Goal: Check status: Check status

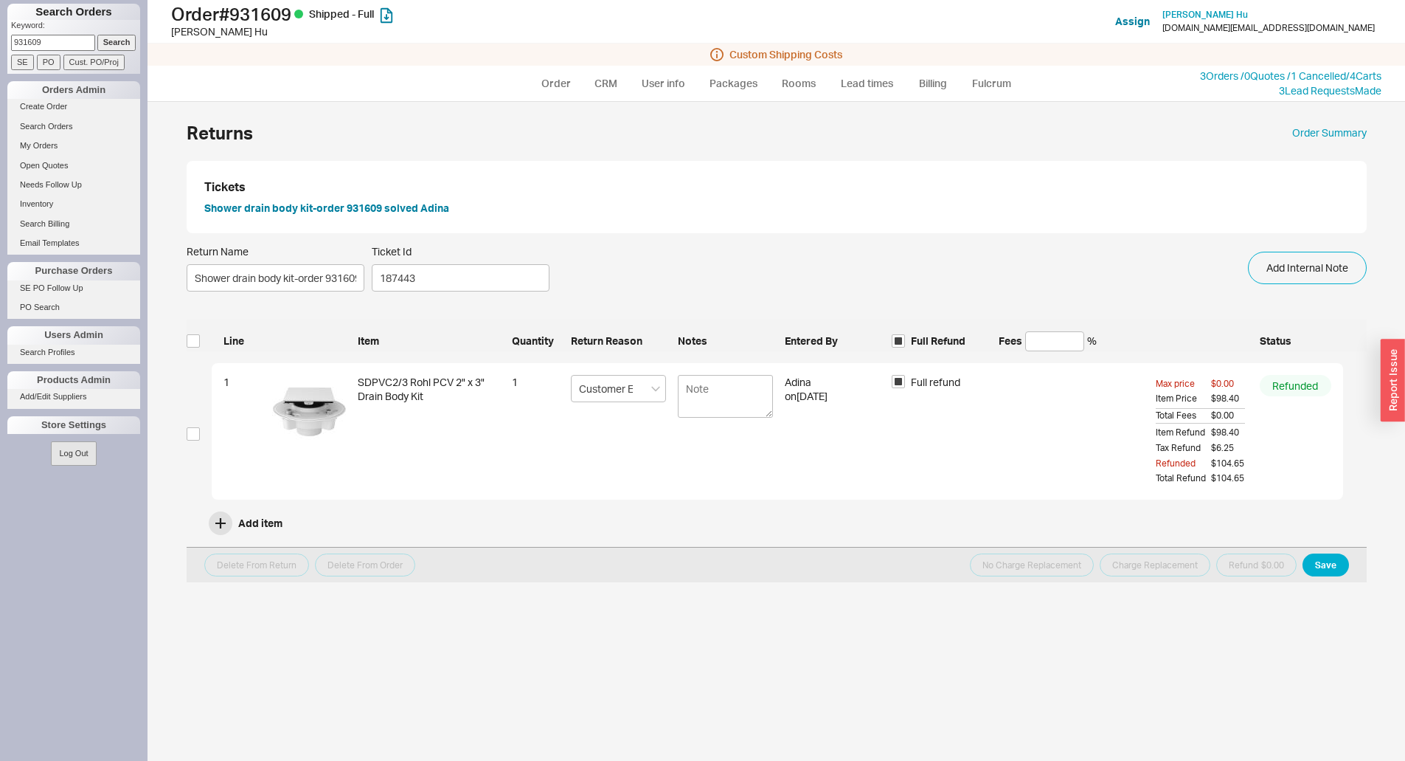
click at [65, 40] on input "931609" at bounding box center [53, 42] width 84 height 15
type input "9"
type input "933427"
click at [97, 35] on input "Search" at bounding box center [116, 42] width 39 height 15
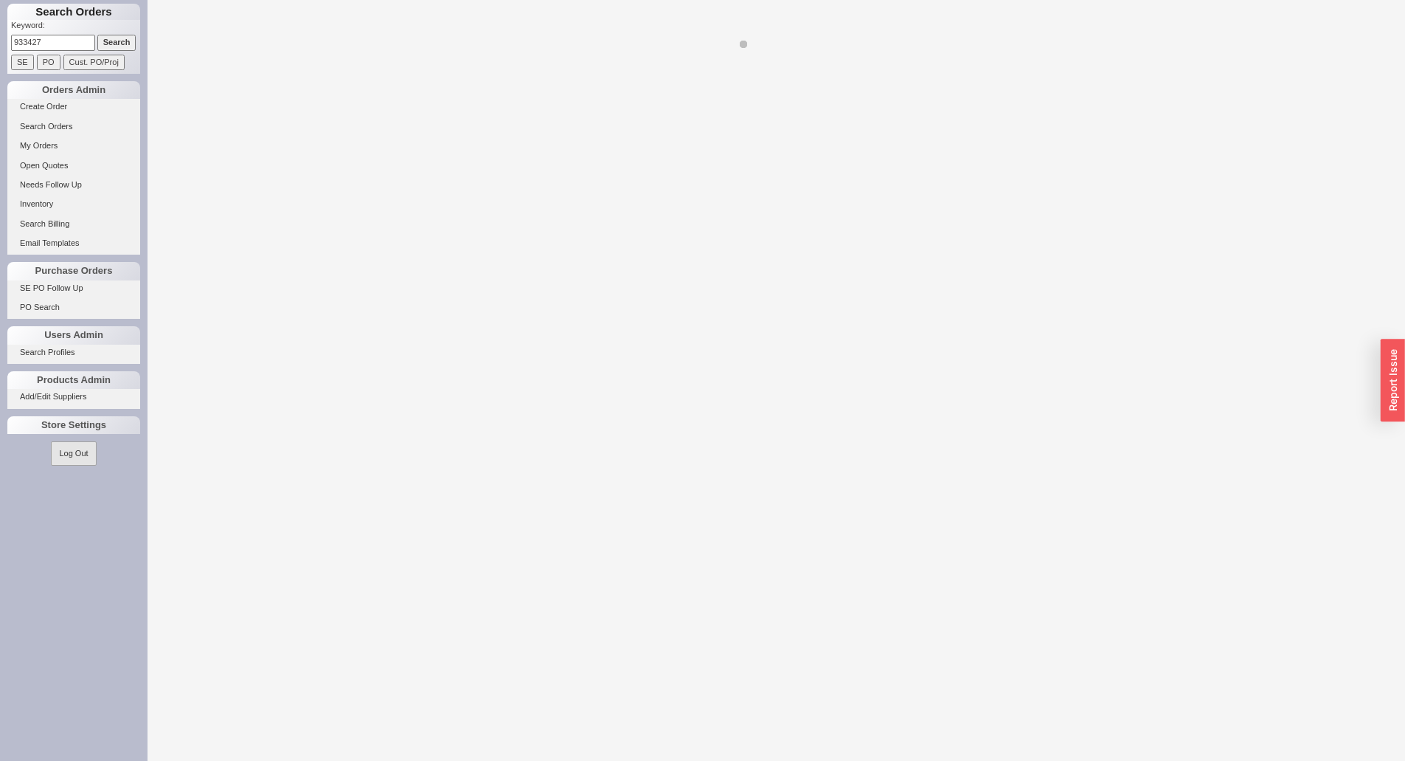
select select "LOW"
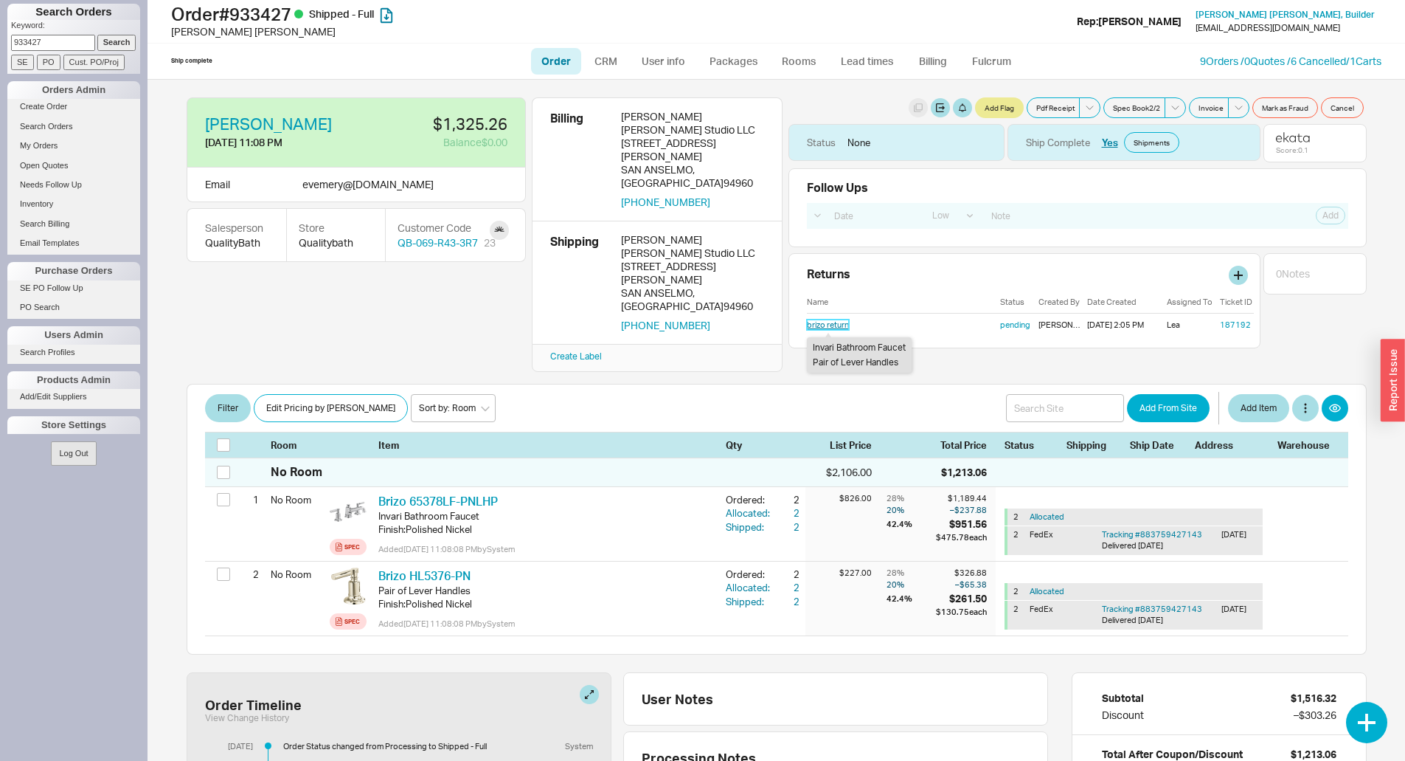
click at [812, 327] on link "brizo return" at bounding box center [828, 324] width 42 height 10
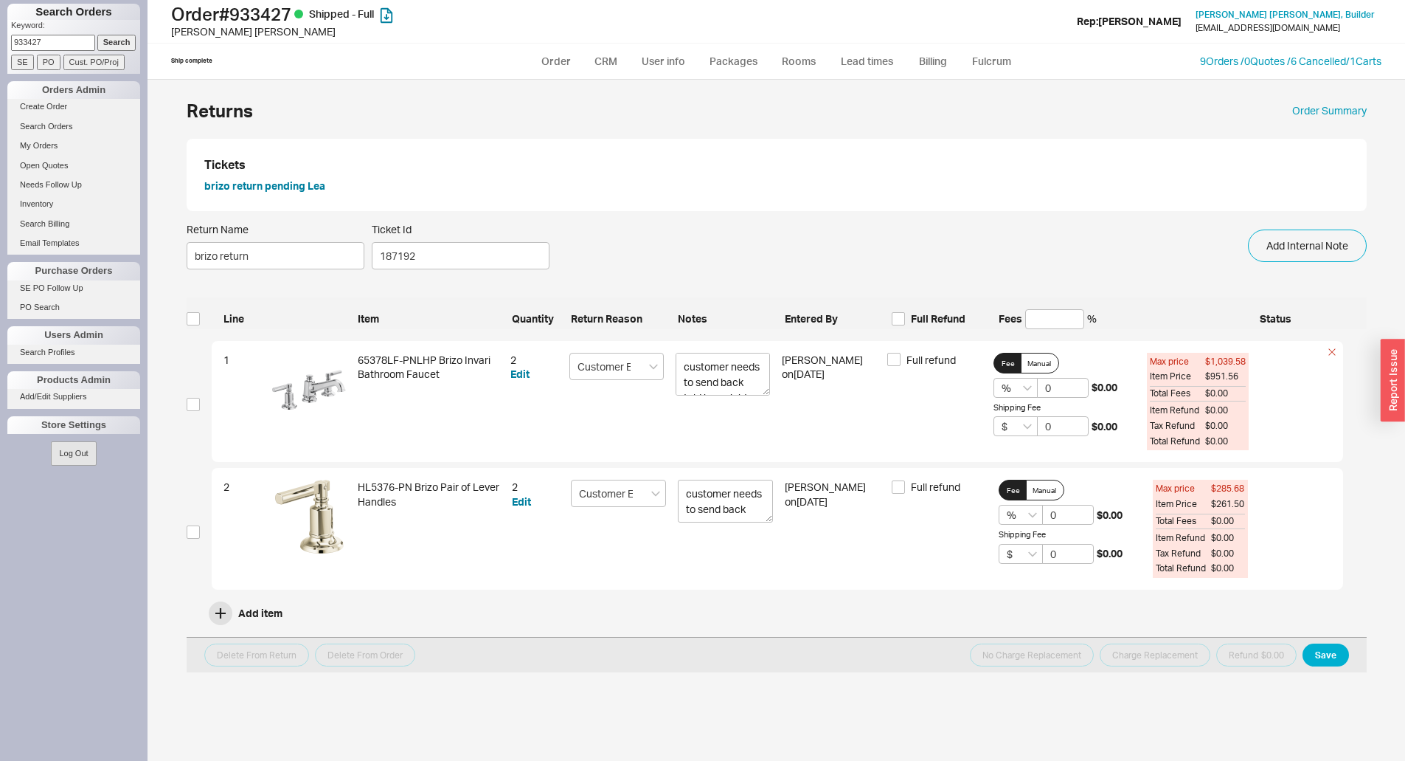
drag, startPoint x: 760, startPoint y: 395, endPoint x: 770, endPoint y: 387, distance: 13.1
click at [773, 401] on div "1 65378LF-PNLHP Brizo Invari Bathroom Faucet 2 Edit Customer Error customer nee…" at bounding box center [778, 402] width 1132 height 122
drag, startPoint x: 761, startPoint y: 395, endPoint x: 769, endPoint y: 396, distance: 7.4
click at [770, 399] on div "1 65378LF-PNLHP Brizo Invari Bathroom Faucet 2 Edit Customer Error customer nee…" at bounding box center [778, 402] width 1132 height 122
drag, startPoint x: 765, startPoint y: 390, endPoint x: 776, endPoint y: 401, distance: 16.2
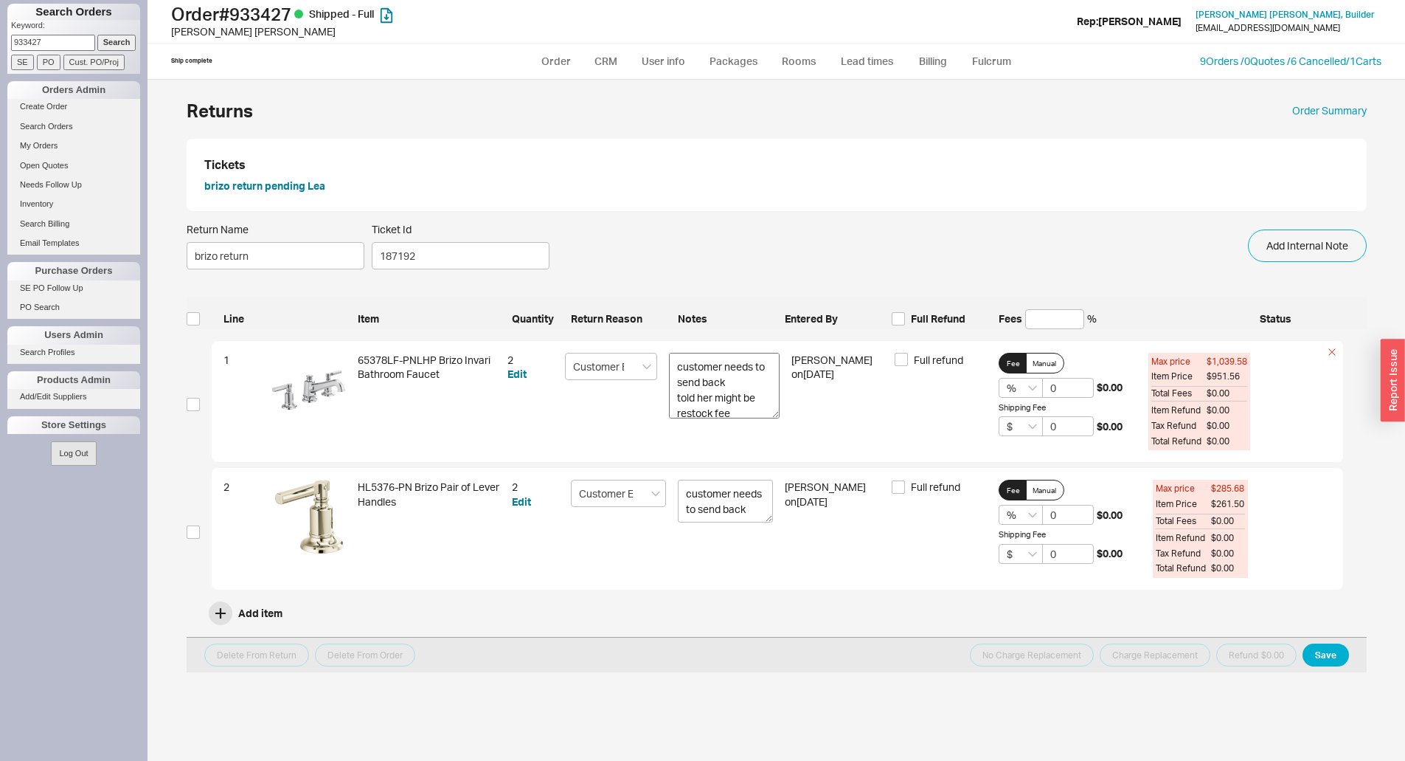
click at [779, 404] on div "1 65378LF-PNLHP Brizo Invari Bathroom Faucet 2 Edit Customer Error customer nee…" at bounding box center [778, 402] width 1132 height 122
